Goal: Navigation & Orientation: Find specific page/section

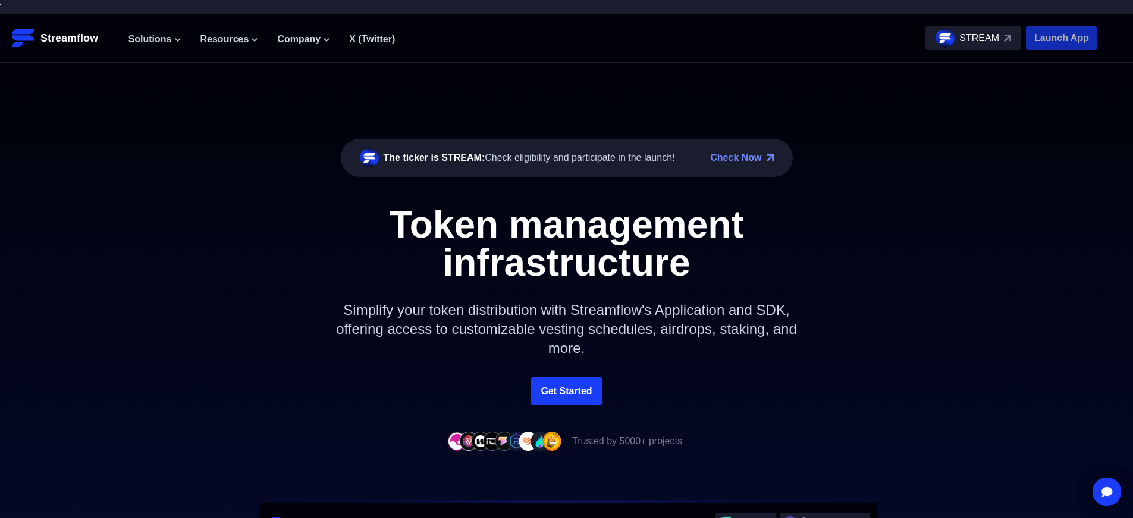
click at [1062, 38] on p "Launch App" at bounding box center [1061, 38] width 71 height 24
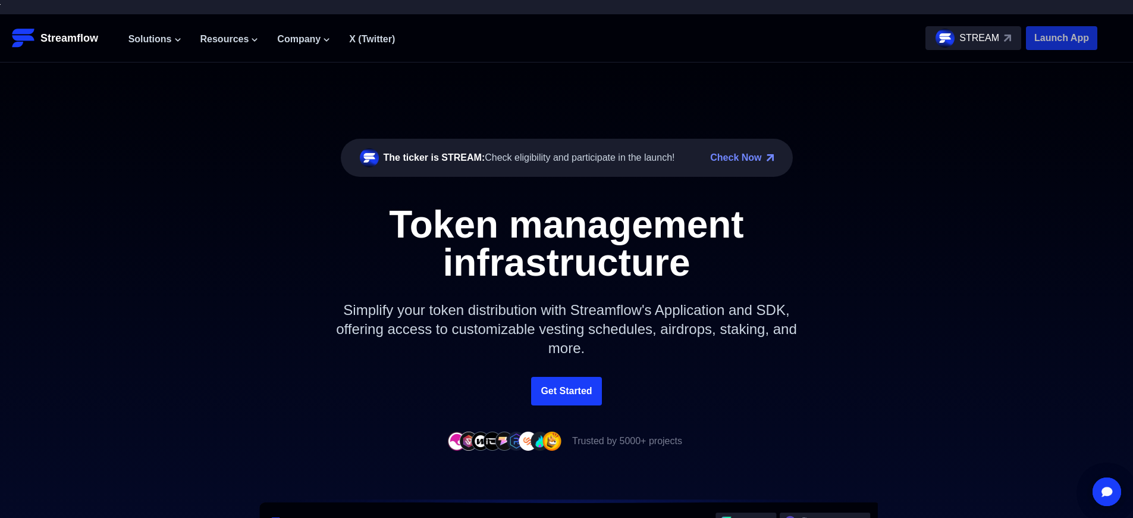
click at [1062, 38] on p "Launch App" at bounding box center [1061, 38] width 71 height 24
